Goal: Book appointment/travel/reservation

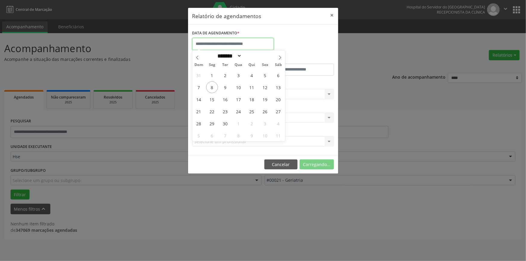
click at [237, 42] on input "text" at bounding box center [232, 44] width 81 height 12
click at [225, 86] on span "9" at bounding box center [226, 87] width 12 height 12
type input "**********"
click at [225, 86] on span "9" at bounding box center [226, 87] width 12 height 12
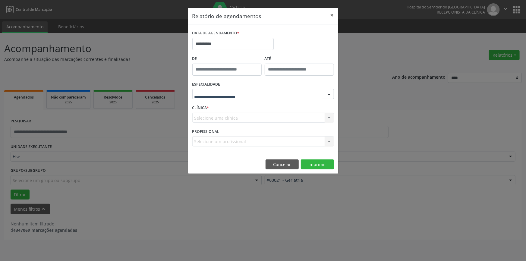
click at [331, 95] on div at bounding box center [329, 94] width 9 height 10
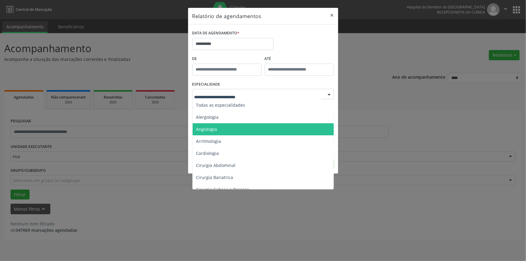
click at [224, 127] on span "Angiologia" at bounding box center [264, 129] width 142 height 12
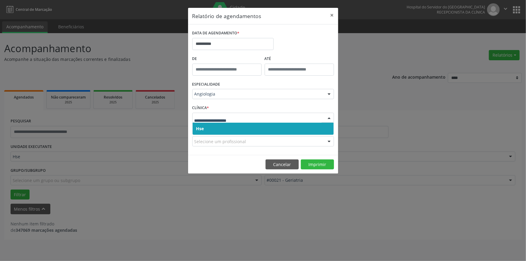
click at [332, 116] on div at bounding box center [329, 118] width 9 height 10
click at [326, 126] on span "Hse" at bounding box center [263, 129] width 141 height 12
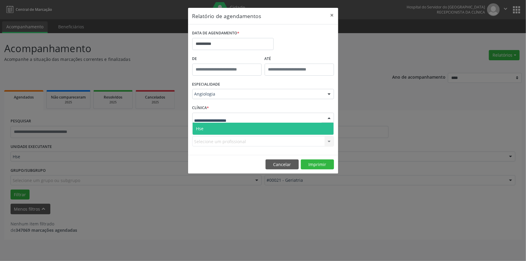
click at [331, 114] on div at bounding box center [329, 118] width 9 height 10
click at [325, 127] on span "Hse" at bounding box center [263, 129] width 141 height 12
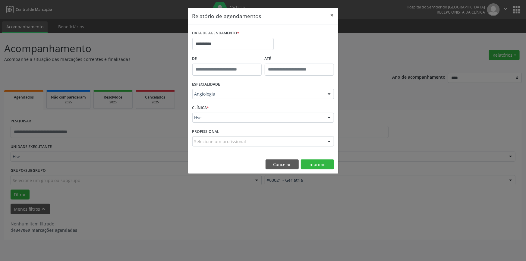
click at [329, 141] on div at bounding box center [329, 142] width 9 height 10
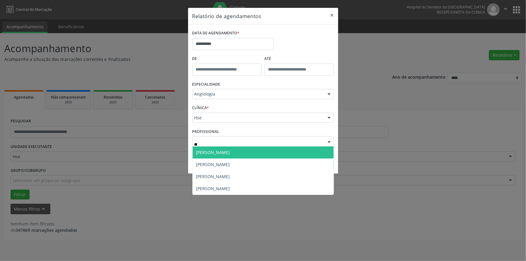
type input "***"
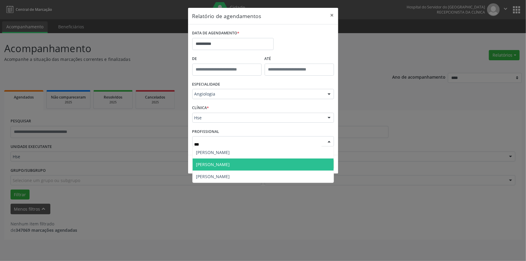
click at [254, 163] on span "[PERSON_NAME]" at bounding box center [263, 165] width 141 height 12
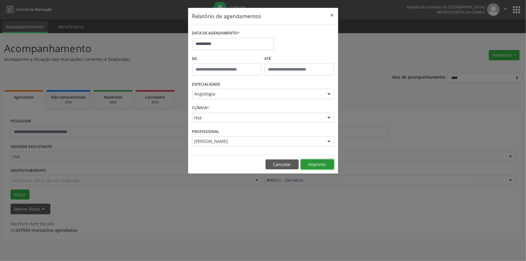
click at [315, 162] on button "Imprimir" at bounding box center [317, 165] width 33 height 10
